Goal: Complete Application Form: Complete application form

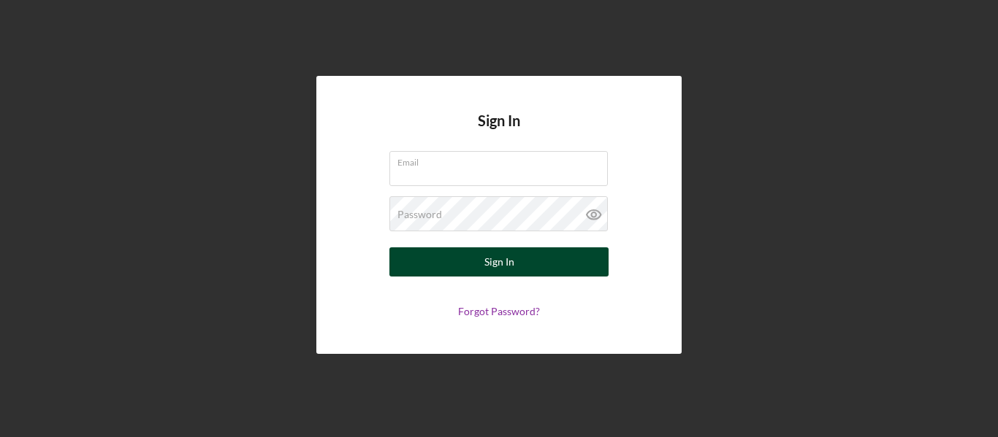
type input "[EMAIL_ADDRESS][DOMAIN_NAME]"
click at [483, 261] on button "Sign In" at bounding box center [498, 262] width 219 height 29
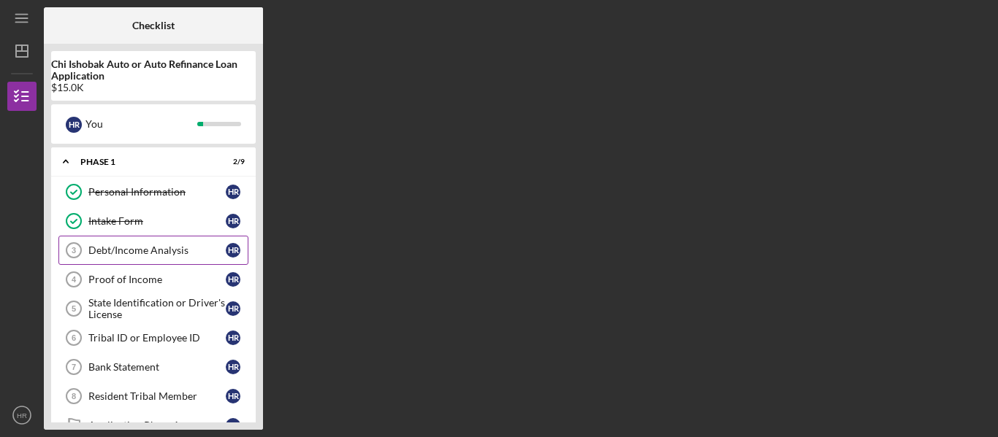
click at [192, 254] on div "Debt/Income Analysis" at bounding box center [156, 251] width 137 height 12
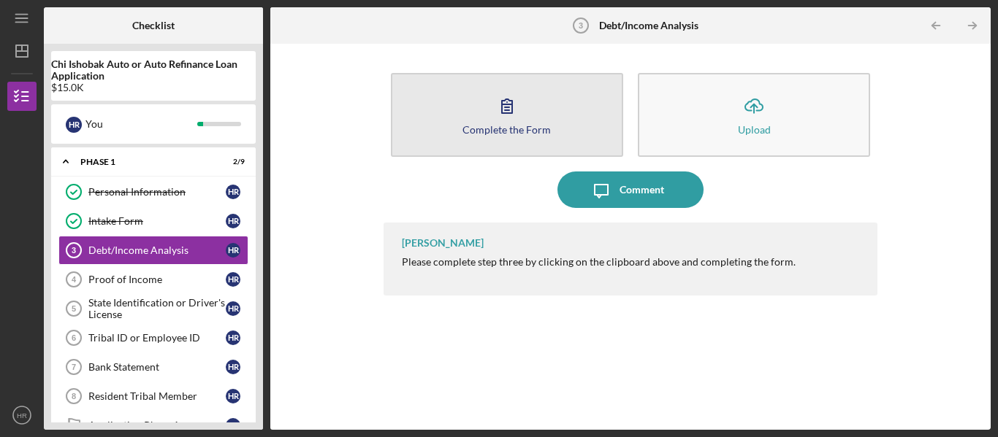
click at [460, 126] on button "Complete the Form Form" at bounding box center [507, 115] width 232 height 84
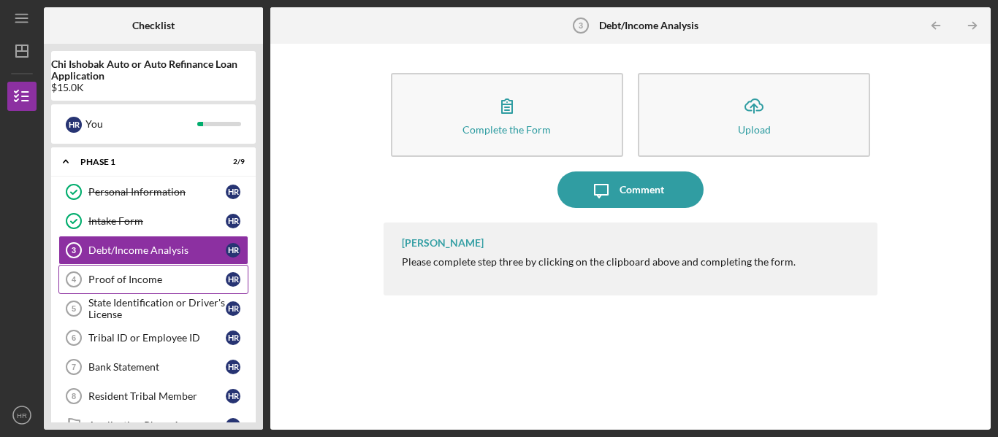
click at [104, 278] on div "Proof of Income" at bounding box center [156, 280] width 137 height 12
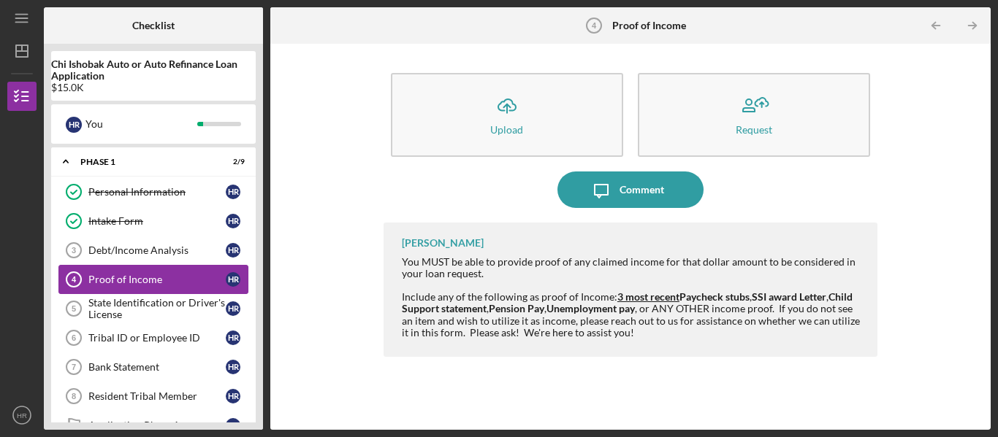
click at [104, 278] on div "Proof of Income" at bounding box center [156, 280] width 137 height 12
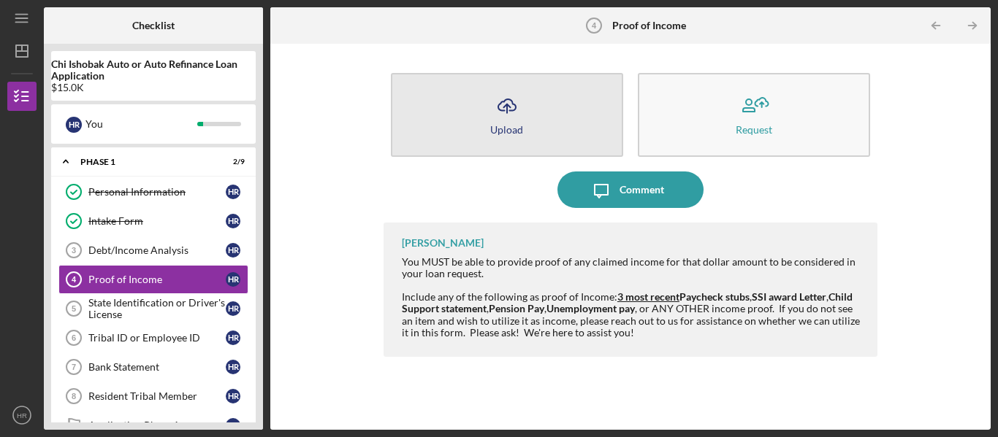
click at [488, 142] on button "Icon/Upload Upload" at bounding box center [507, 115] width 232 height 84
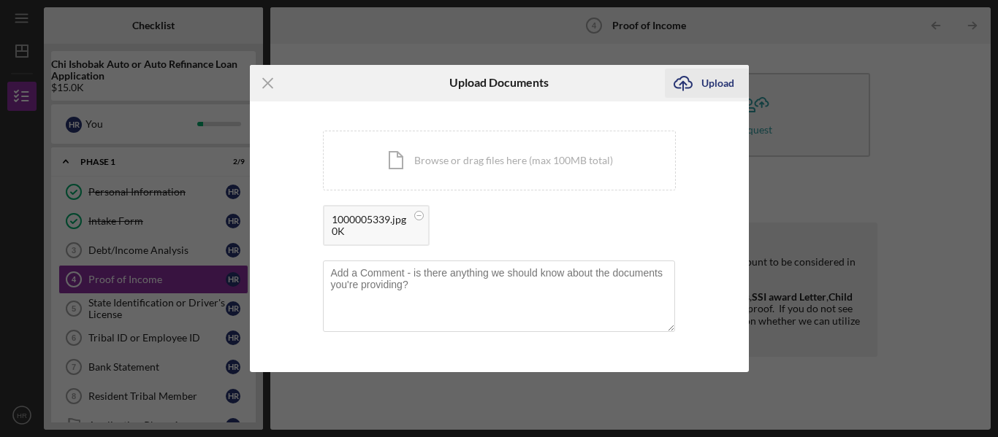
click at [691, 85] on icon "submit" at bounding box center [683, 82] width 18 height 11
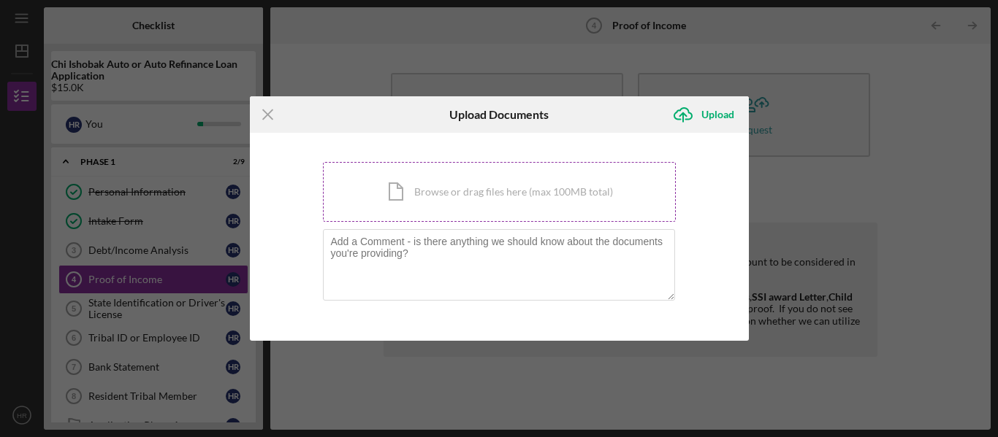
click at [498, 200] on div "Icon/Document Browse or drag files here (max 100MB total) Tap to choose files o…" at bounding box center [499, 192] width 353 height 60
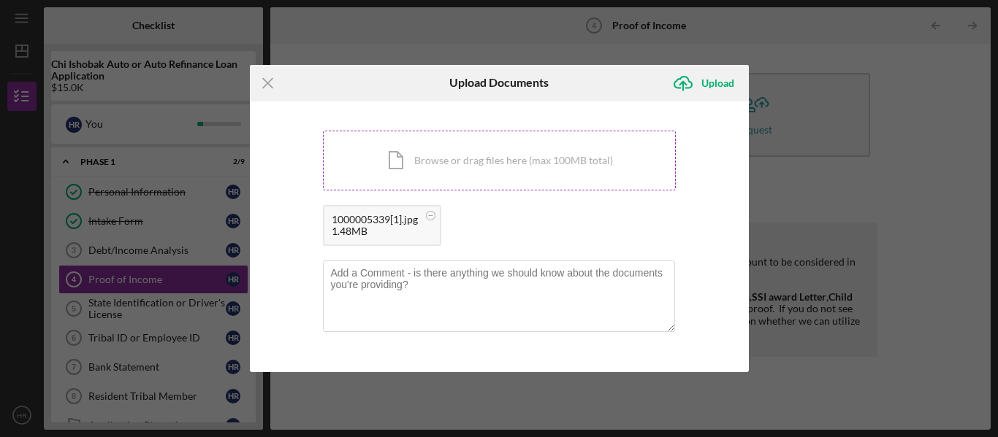
click at [529, 159] on div "Icon/Document Browse or drag files here (max 100MB total) Tap to choose files o…" at bounding box center [499, 161] width 353 height 60
drag, startPoint x: 533, startPoint y: 170, endPoint x: 551, endPoint y: 165, distance: 18.3
click at [551, 165] on div "Icon/Document Browse or drag files here (max 100MB total) Tap to choose files o…" at bounding box center [499, 161] width 353 height 60
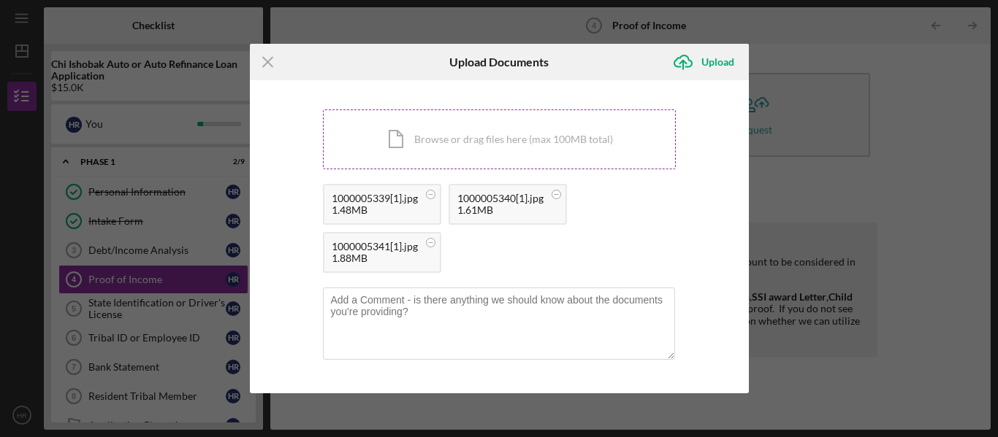
click at [565, 150] on div "Icon/Document Browse or drag files here (max 100MB total) Tap to choose files o…" at bounding box center [499, 140] width 353 height 60
click at [531, 153] on div "Icon/Document Browse or drag files here (max 100MB total) Tap to choose files o…" at bounding box center [499, 140] width 353 height 60
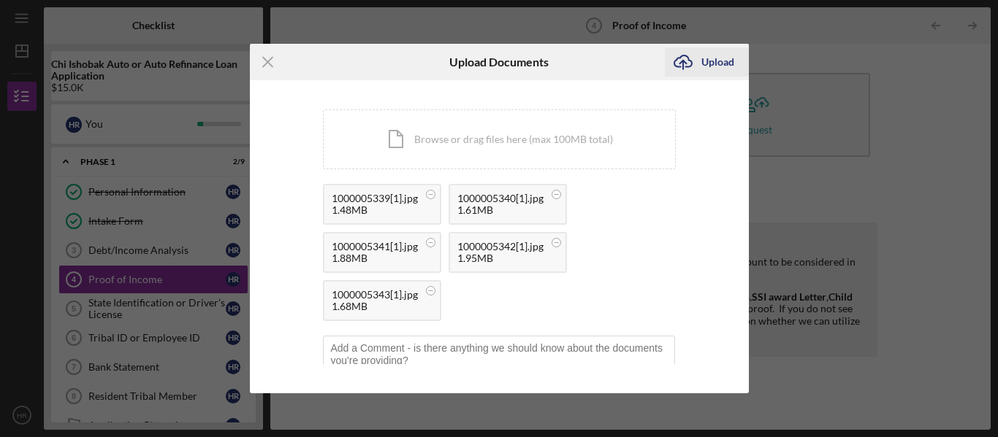
click at [719, 51] on div "Upload" at bounding box center [717, 61] width 33 height 29
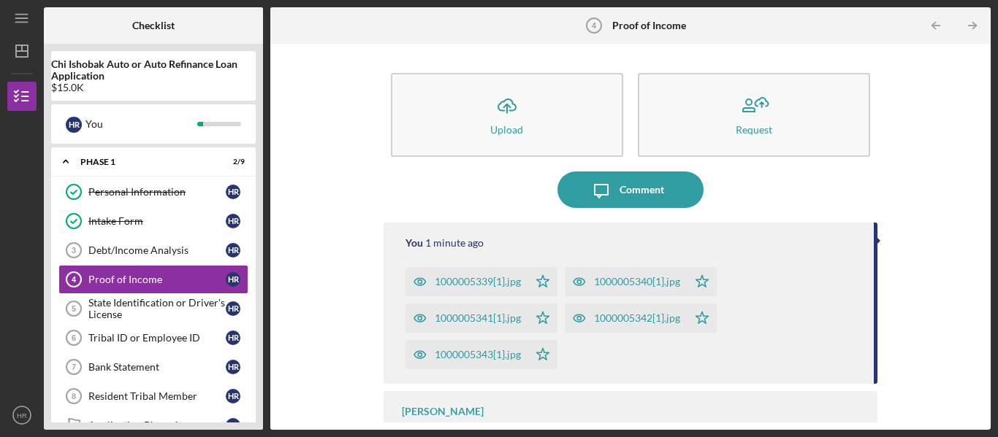
drag, startPoint x: 978, startPoint y: 340, endPoint x: 973, endPoint y: 374, distance: 33.9
drag, startPoint x: 973, startPoint y: 374, endPoint x: 974, endPoint y: 402, distance: 27.8
click at [974, 402] on div "Icon/Upload Upload Request Icon/Message Comment You 1 minute ago 1000005339[1].…" at bounding box center [630, 237] width 705 height 372
click at [982, 378] on div "Icon/Upload Upload Request Icon/Message Comment You 1 minute ago 1000005339[1].…" at bounding box center [630, 237] width 705 height 372
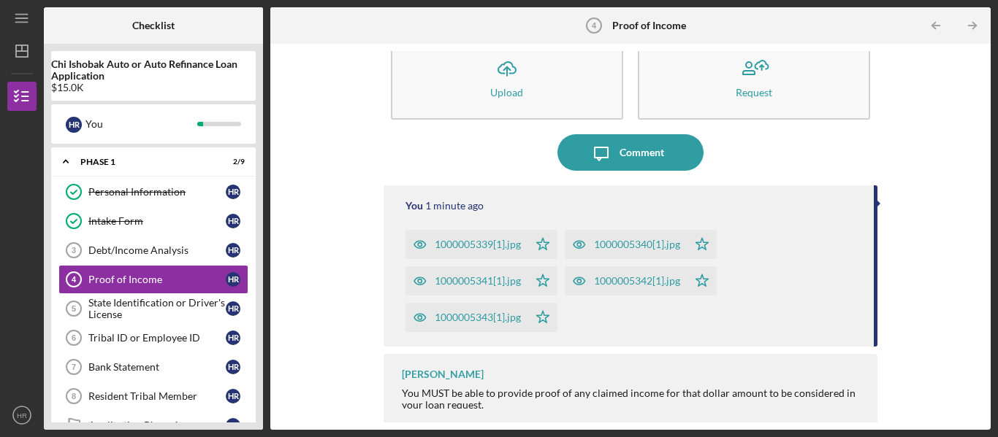
scroll to position [42, 0]
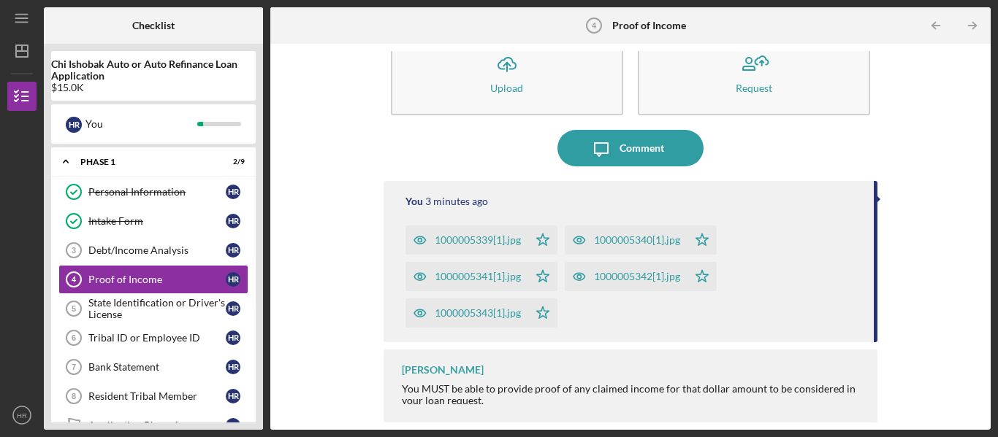
click at [984, 420] on div "Icon/Upload Upload Request Icon/Message Comment You 3 minutes ago 1000005339[1]…" at bounding box center [630, 237] width 720 height 386
click at [173, 312] on div "State Identification or Driver's License" at bounding box center [156, 308] width 137 height 23
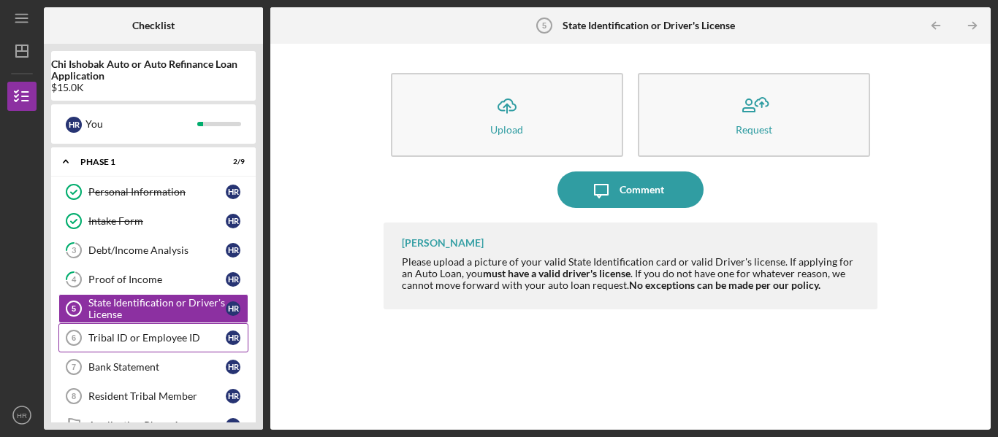
click at [183, 340] on div "Tribal ID or Employee ID" at bounding box center [156, 338] width 137 height 12
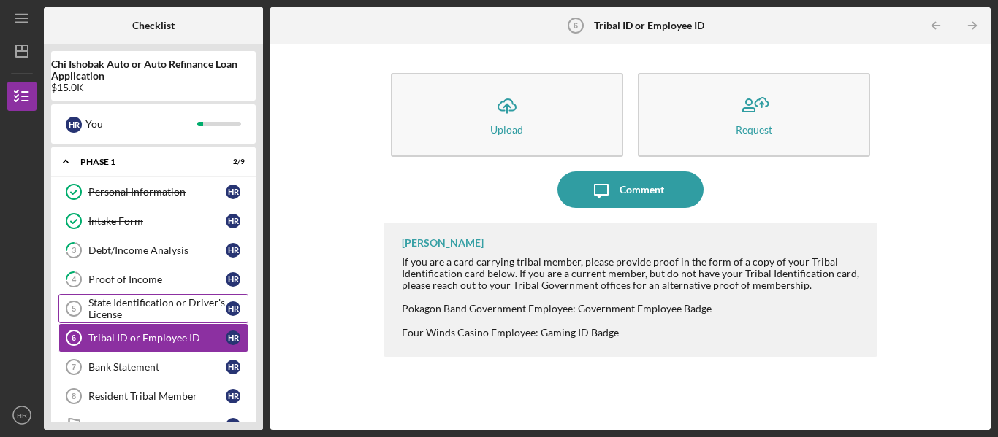
click at [196, 305] on div "State Identification or Driver's License" at bounding box center [156, 308] width 137 height 23
